Goal: Transaction & Acquisition: Book appointment/travel/reservation

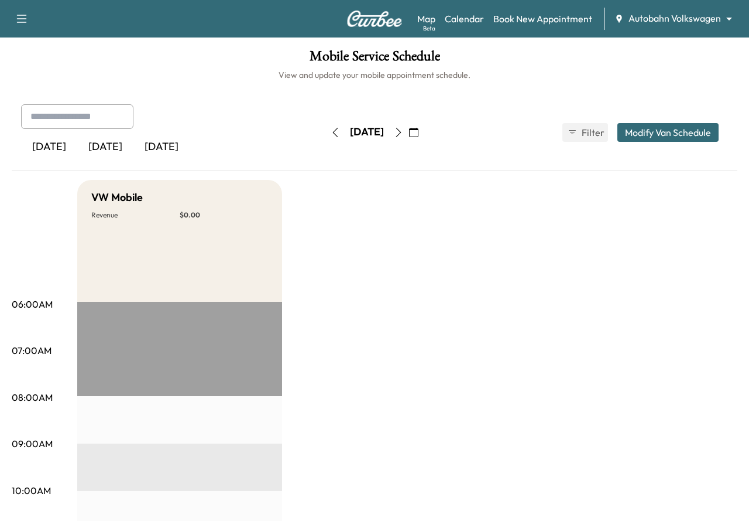
click at [649, 20] on body "Support Log Out Map Beta Calendar Book New Appointment Autobahn Volkswagen ****…" at bounding box center [374, 260] width 749 height 521
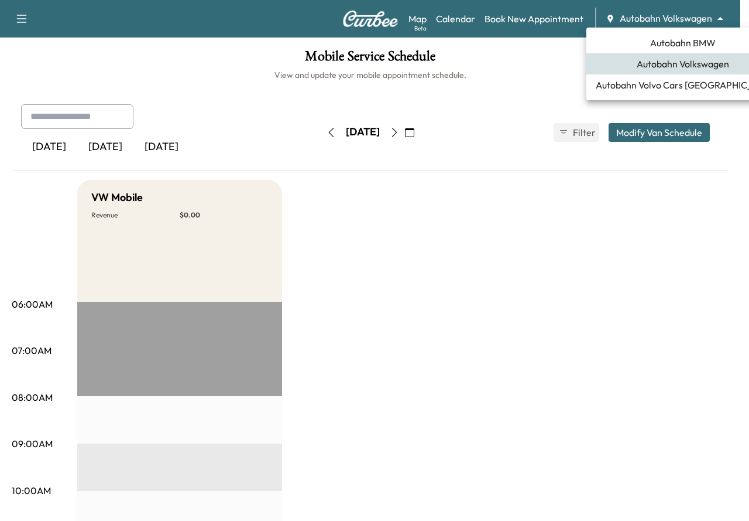
click at [502, 186] on div at bounding box center [374, 260] width 749 height 521
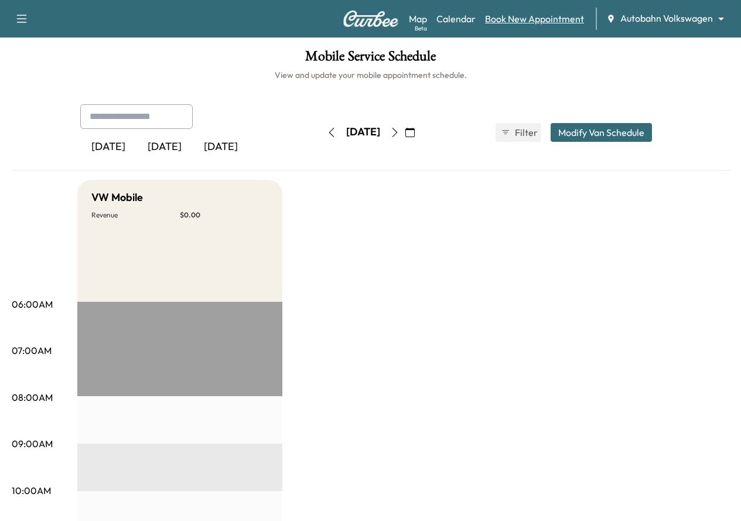
click at [553, 23] on link "Book New Appointment" at bounding box center [534, 19] width 99 height 14
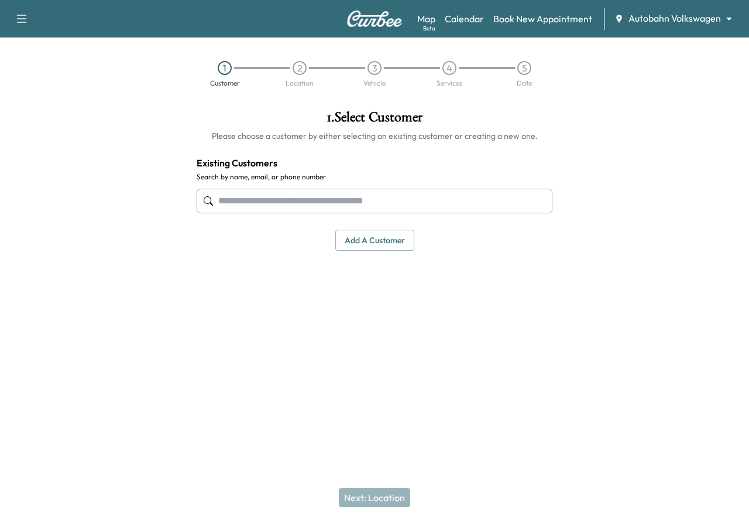
click at [283, 203] on input "text" at bounding box center [375, 201] width 356 height 25
paste input "**********"
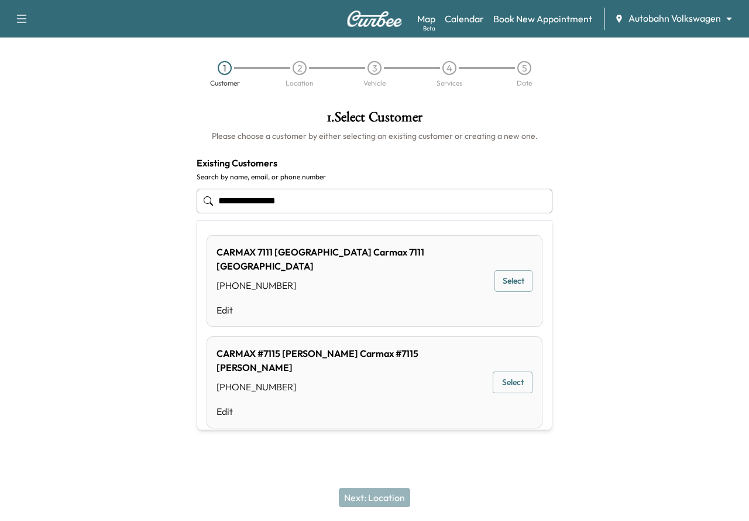
click at [241, 204] on input "**********" at bounding box center [375, 201] width 356 height 25
drag, startPoint x: 223, startPoint y: 201, endPoint x: 246, endPoint y: 214, distance: 26.2
click at [223, 201] on input "**********" at bounding box center [375, 201] width 356 height 25
click at [258, 200] on input "**********" at bounding box center [375, 201] width 356 height 25
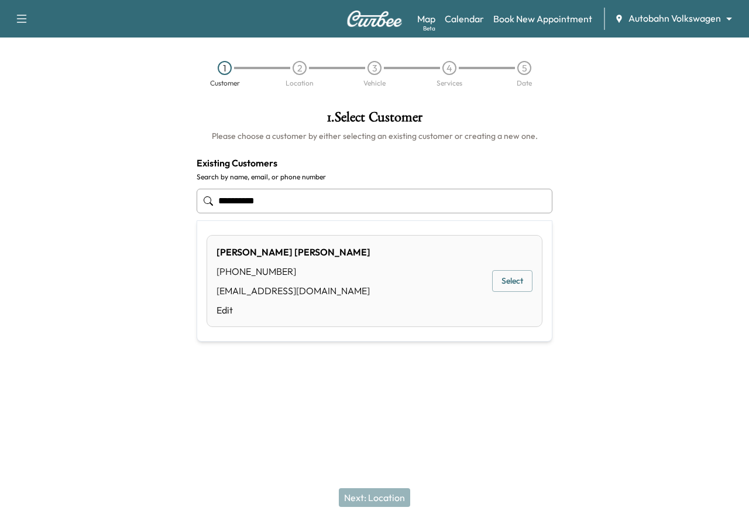
click at [516, 280] on button "Select" at bounding box center [512, 281] width 40 height 22
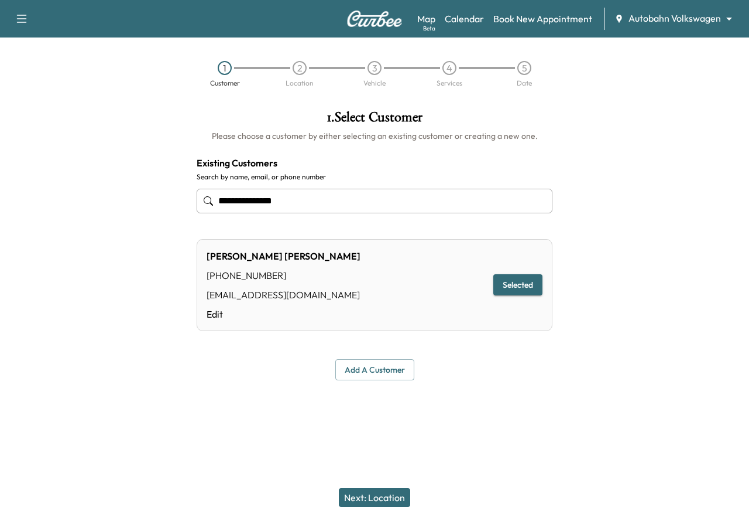
type input "**********"
click at [376, 491] on button "Next: Location" at bounding box center [374, 497] width 71 height 19
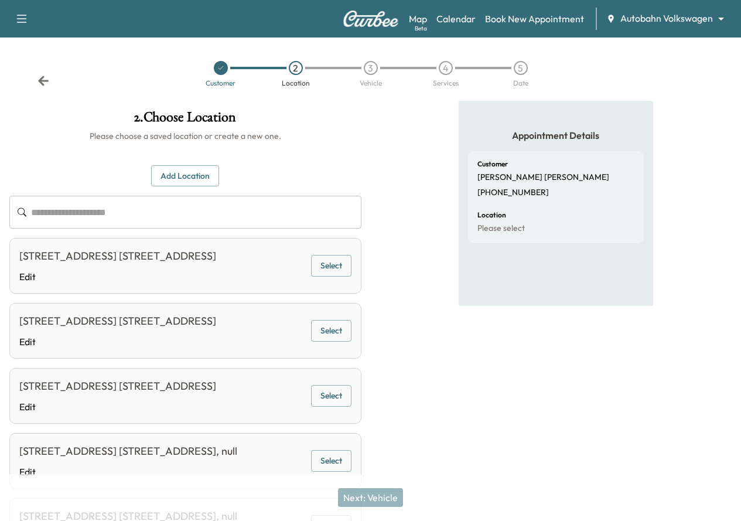
click at [351, 276] on button "Select" at bounding box center [331, 266] width 40 height 22
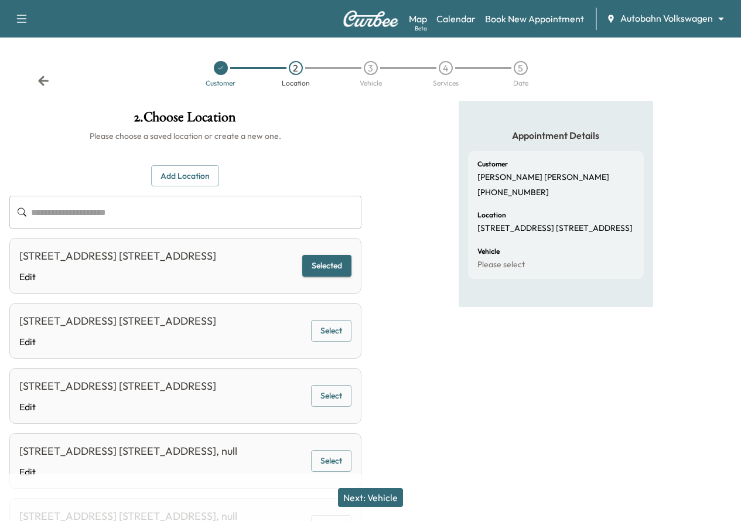
click at [361, 497] on button "Next: Vehicle" at bounding box center [370, 497] width 65 height 19
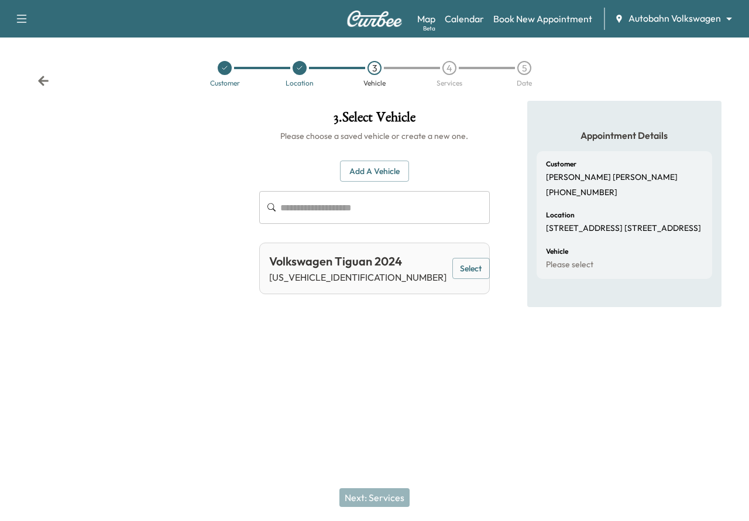
click at [398, 173] on button "Add a Vehicle" at bounding box center [374, 171] width 69 height 22
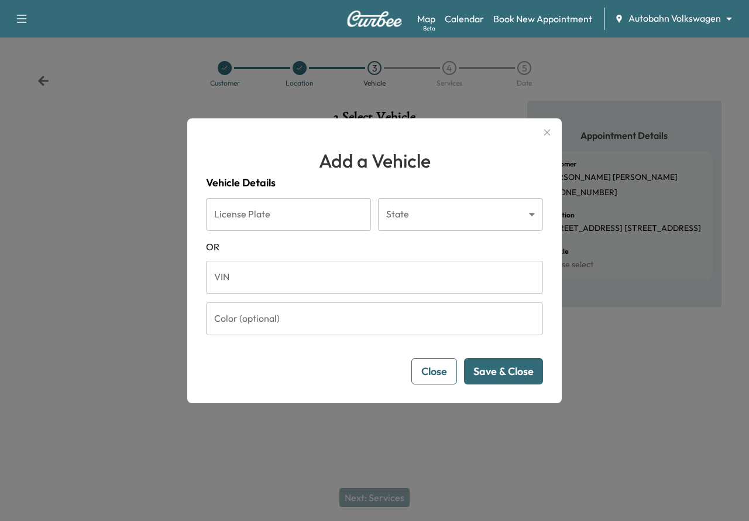
drag, startPoint x: 271, startPoint y: 281, endPoint x: 273, endPoint y: 293, distance: 12.5
click at [271, 281] on input "VIN" at bounding box center [374, 277] width 337 height 33
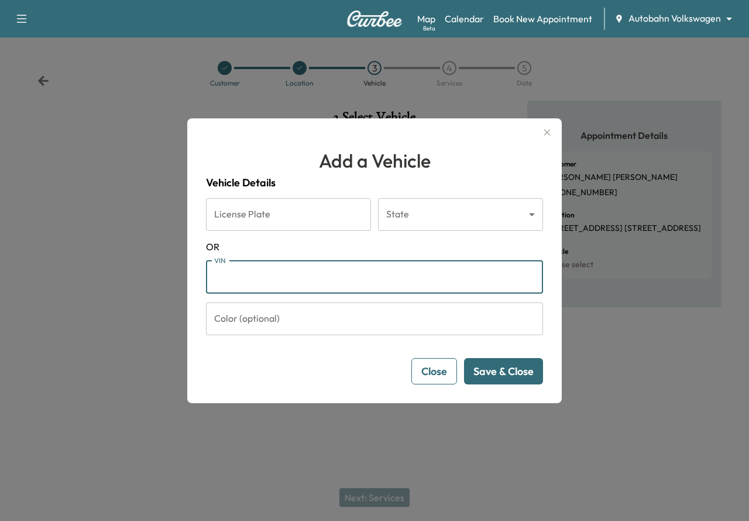
paste input "**********"
type input "**********"
click at [508, 374] on button "Save & Close" at bounding box center [503, 371] width 79 height 26
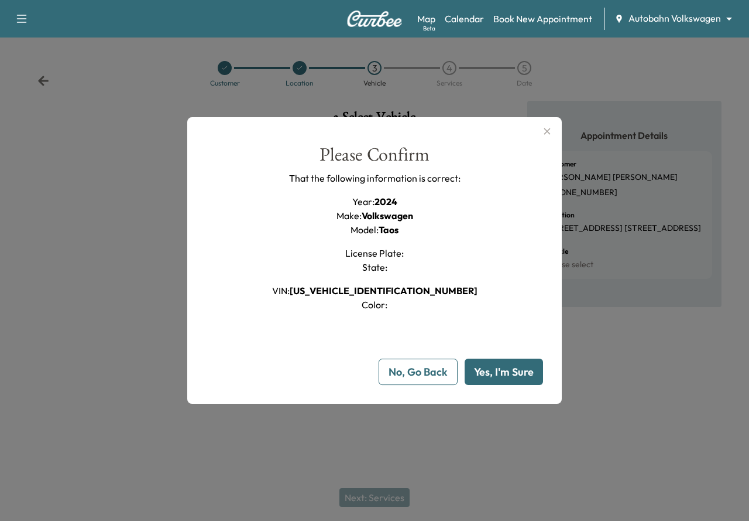
click at [515, 366] on button "Yes, I'm Sure" at bounding box center [504, 371] width 78 height 26
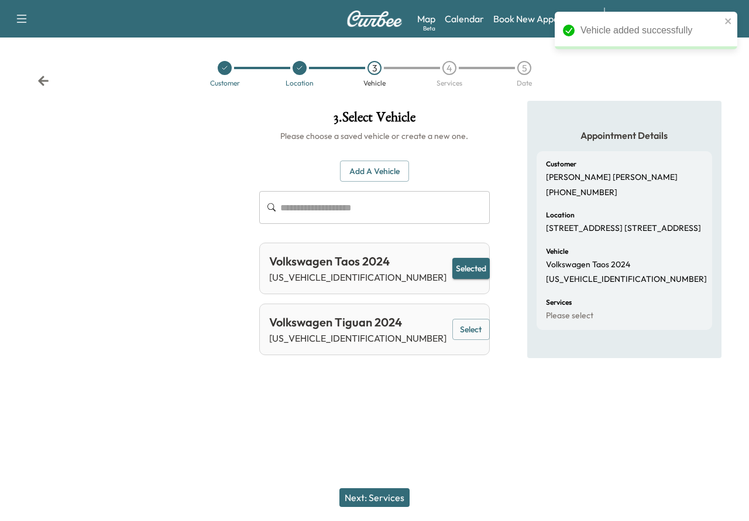
click at [384, 501] on button "Next: Services" at bounding box center [375, 497] width 70 height 19
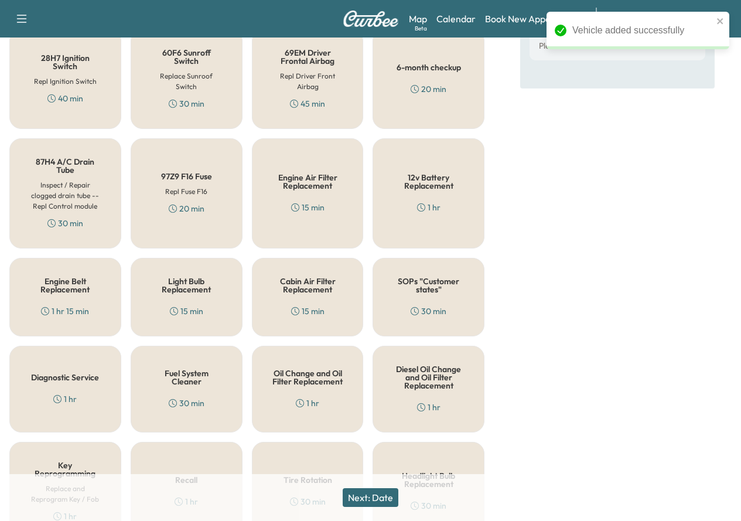
scroll to position [410, 0]
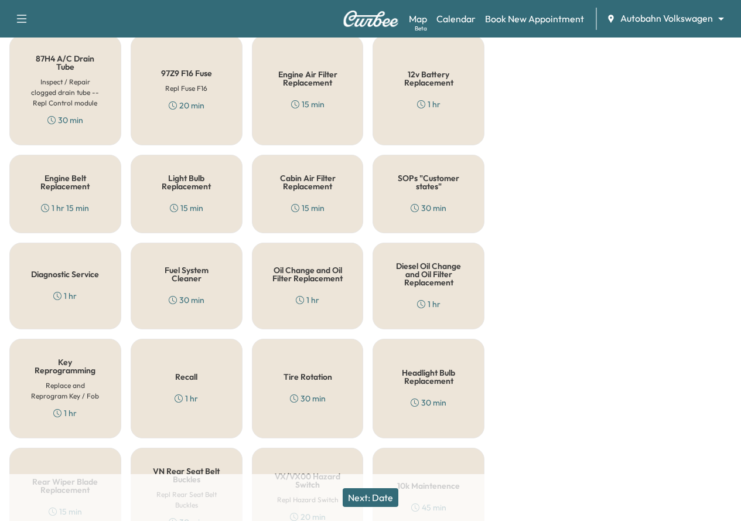
click at [369, 496] on button "Next: Date" at bounding box center [371, 497] width 56 height 19
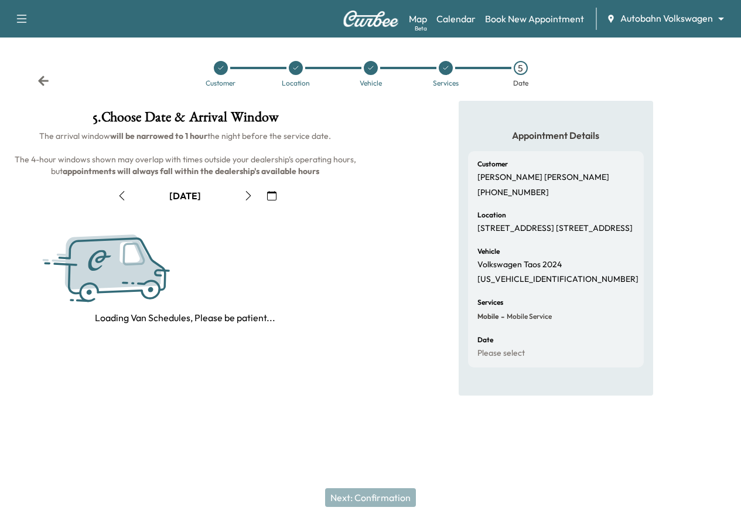
scroll to position [0, 0]
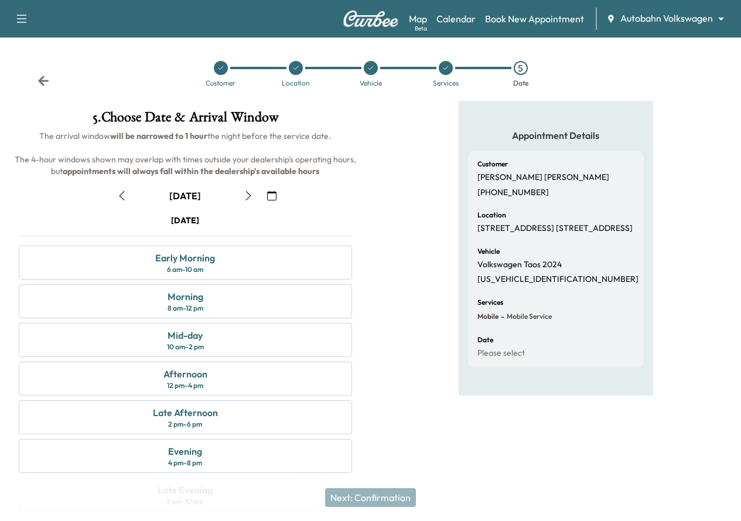
click at [276, 200] on icon "button" at bounding box center [271, 195] width 9 height 9
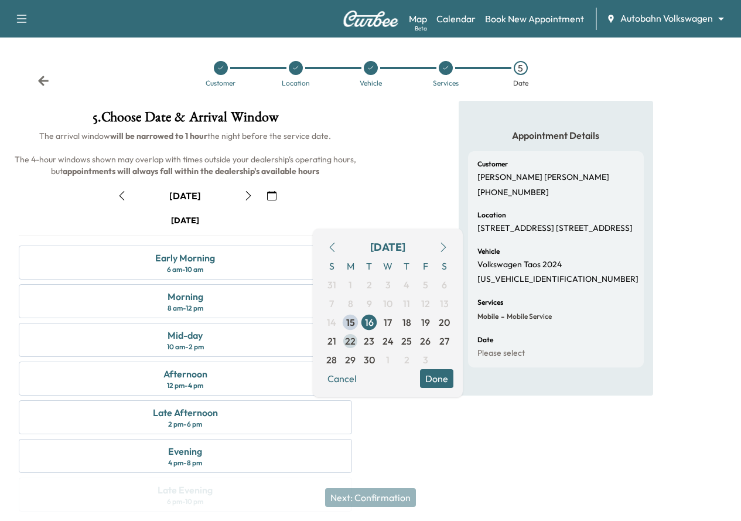
click at [347, 342] on span "22" at bounding box center [350, 341] width 11 height 14
click at [437, 378] on button "Done" at bounding box center [436, 378] width 33 height 19
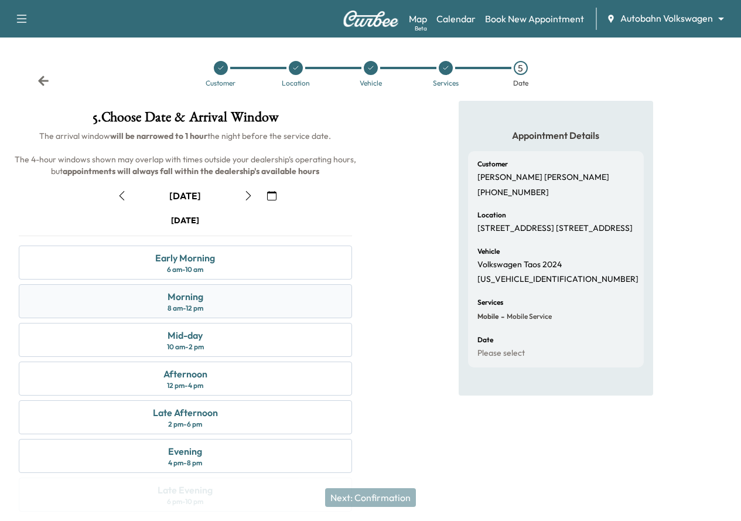
scroll to position [59, 0]
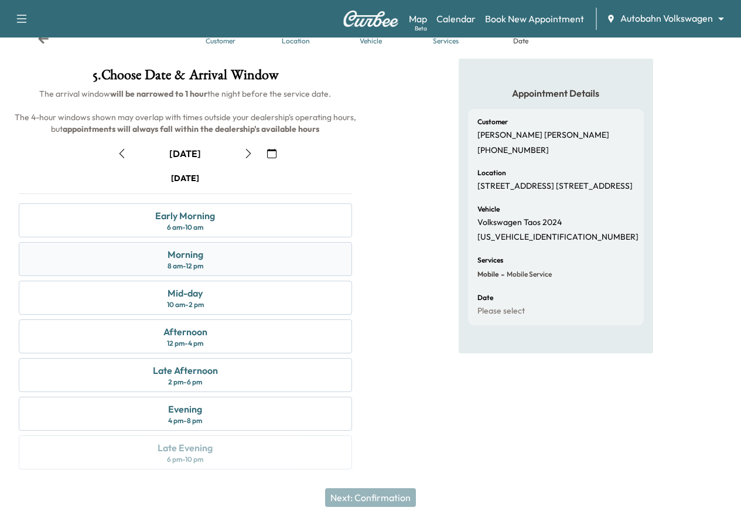
click at [352, 276] on div "Morning 8 am - 12 pm" at bounding box center [185, 259] width 333 height 34
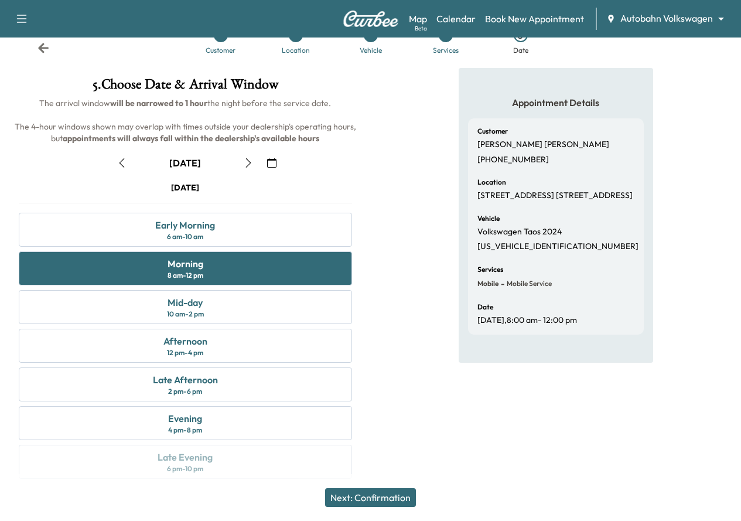
scroll to position [0, 0]
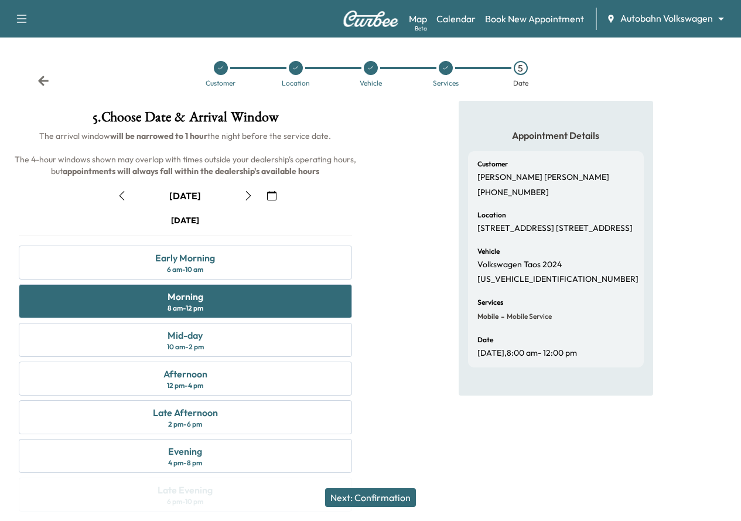
click at [43, 84] on icon at bounding box center [43, 81] width 11 height 10
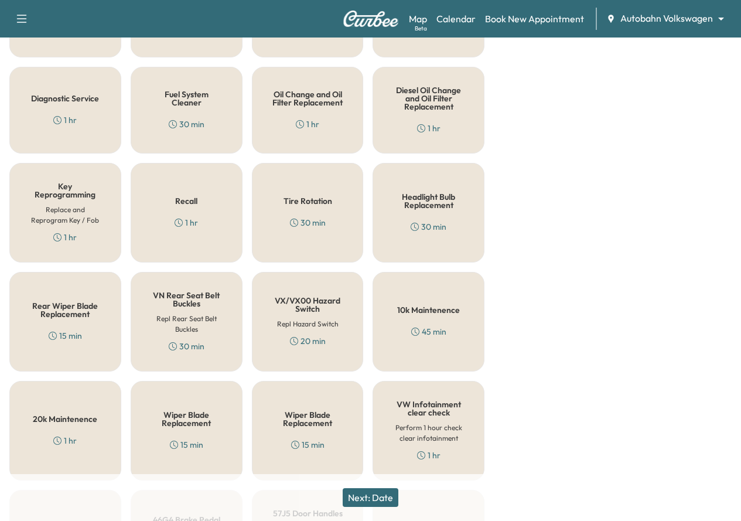
scroll to position [351, 0]
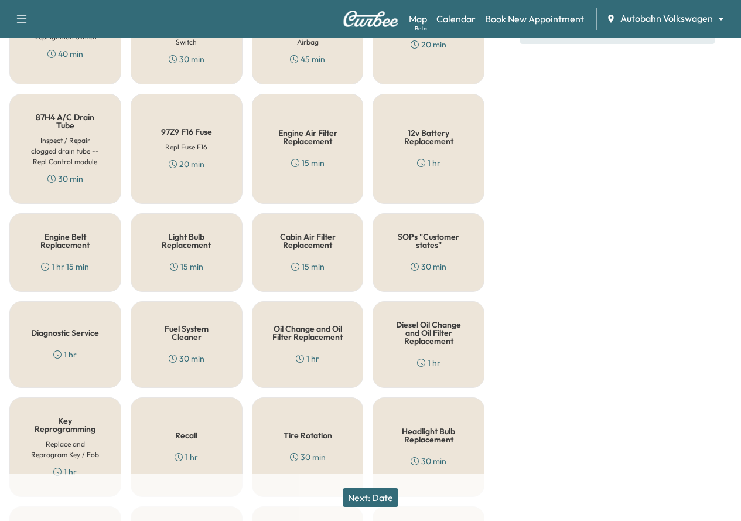
click at [300, 354] on icon at bounding box center [300, 358] width 8 height 8
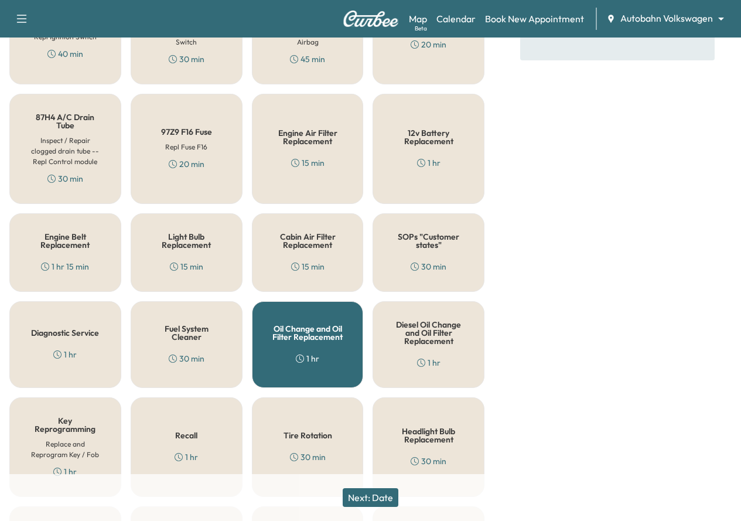
click at [362, 502] on button "Next: Date" at bounding box center [371, 497] width 56 height 19
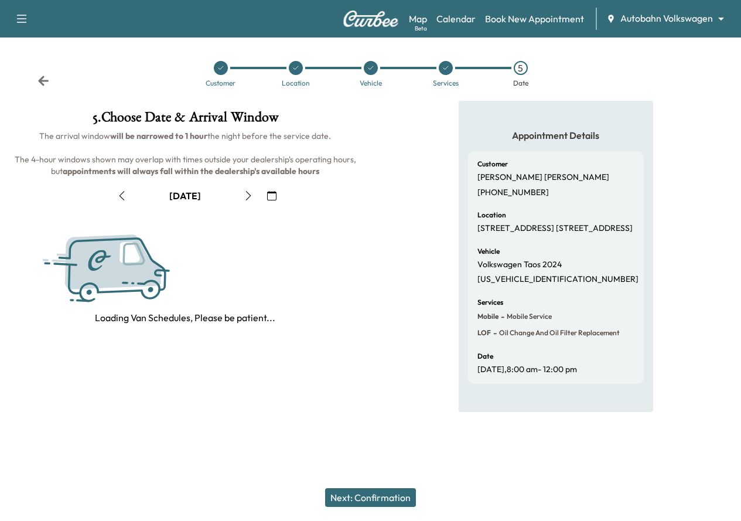
scroll to position [0, 0]
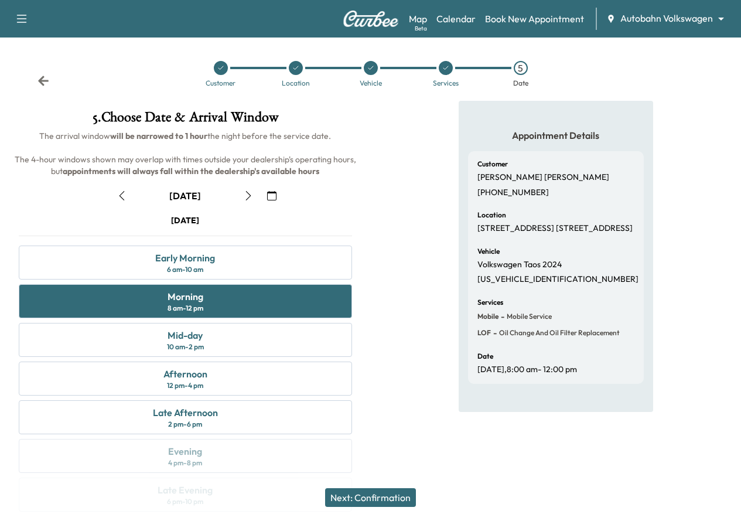
click at [342, 497] on button "Next: Confirmation" at bounding box center [370, 497] width 91 height 19
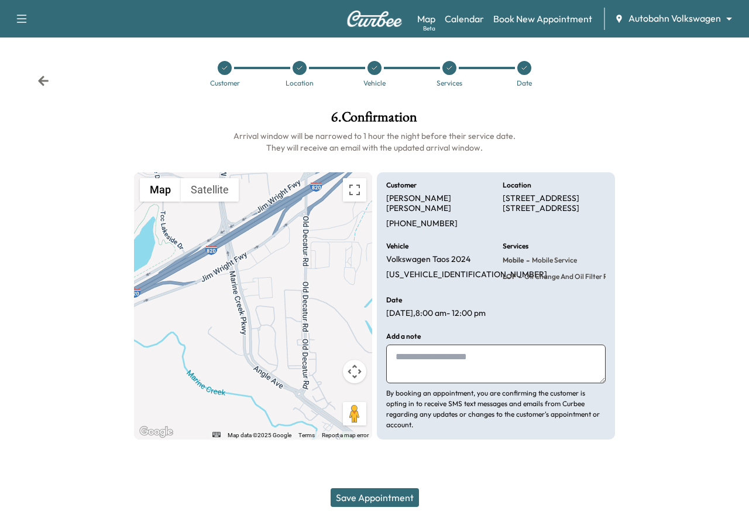
click at [456, 359] on textarea at bounding box center [496, 363] width 220 height 39
click at [403, 502] on button "Save Appointment" at bounding box center [375, 497] width 88 height 19
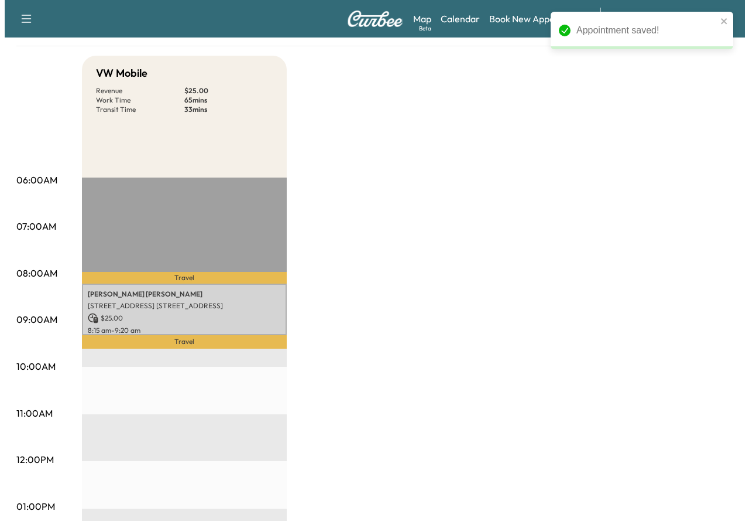
scroll to position [234, 0]
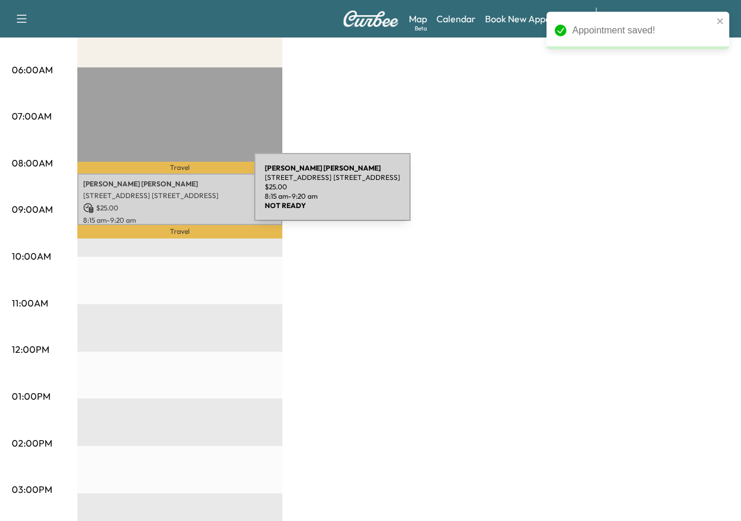
click at [166, 194] on p "[STREET_ADDRESS] [STREET_ADDRESS]" at bounding box center [179, 195] width 193 height 9
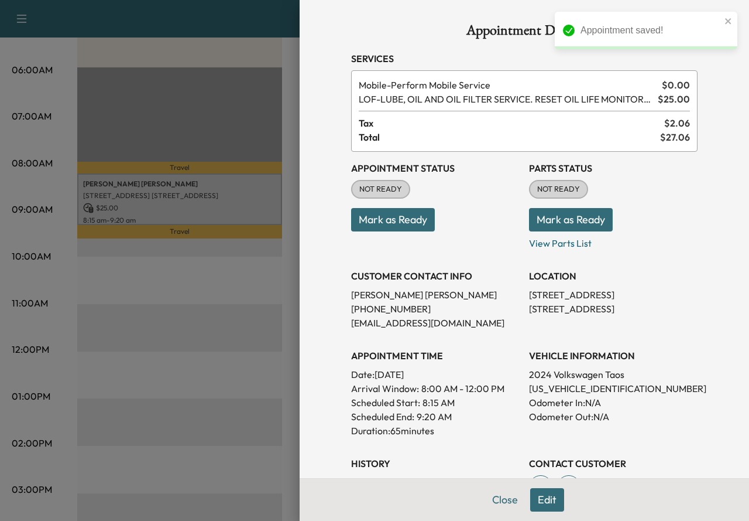
click at [405, 220] on button "Mark as Ready" at bounding box center [393, 219] width 84 height 23
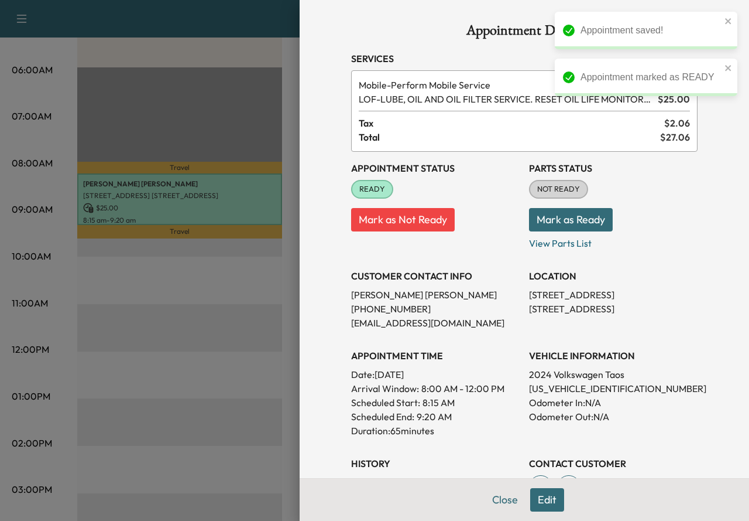
click at [546, 220] on button "Mark as Ready" at bounding box center [571, 219] width 84 height 23
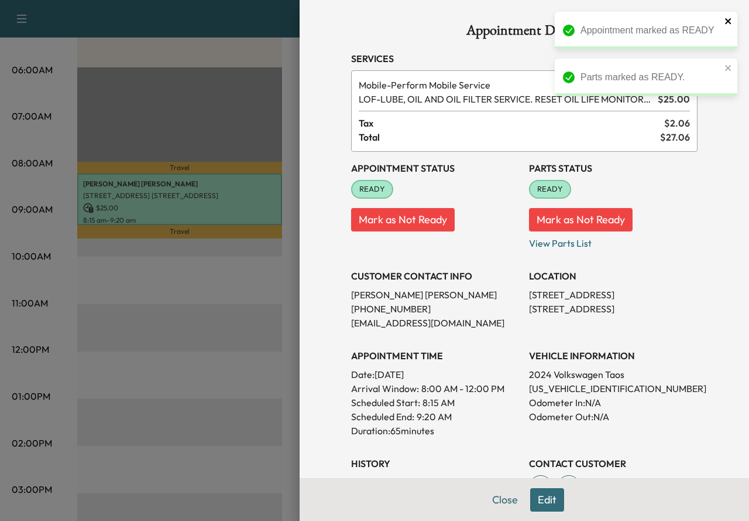
click at [727, 19] on icon "close" at bounding box center [728, 21] width 6 height 6
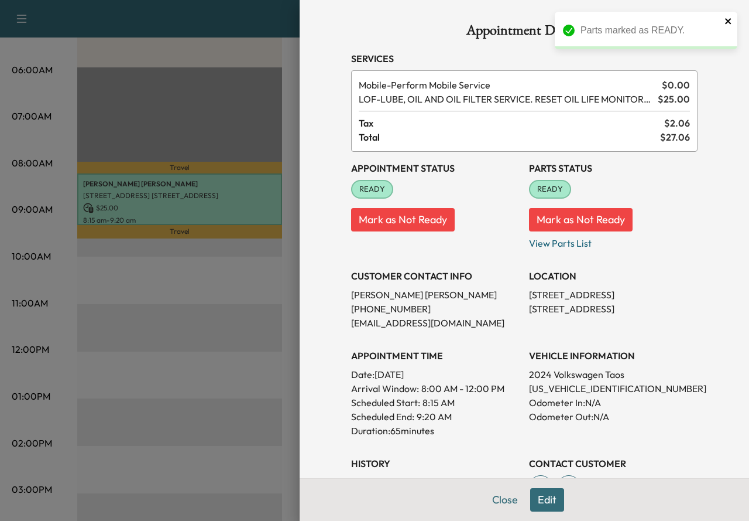
click at [731, 24] on icon "close" at bounding box center [728, 21] width 6 height 6
drag, startPoint x: 464, startPoint y: 371, endPoint x: 369, endPoint y: 374, distance: 94.9
click at [369, 374] on p "Date: [DATE]" at bounding box center [435, 374] width 169 height 14
copy p "[DATE]"
